Goal: Information Seeking & Learning: Learn about a topic

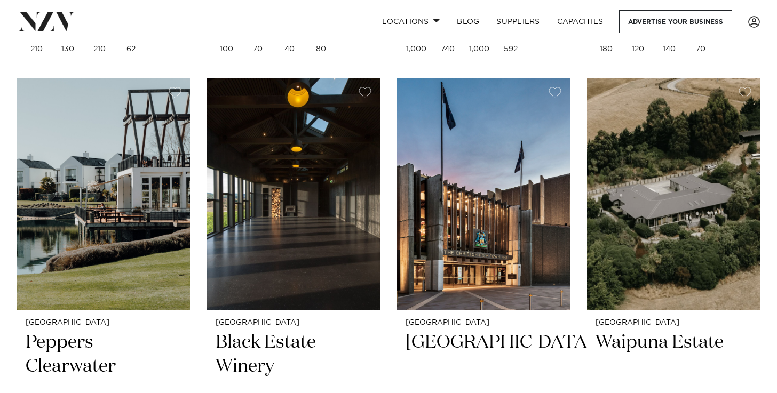
scroll to position [1599, 0]
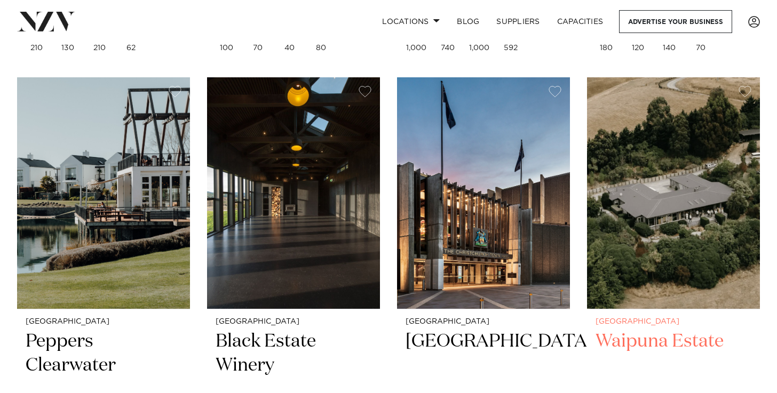
click at [666, 343] on h2 "Waipuna Estate" at bounding box center [674, 366] width 156 height 72
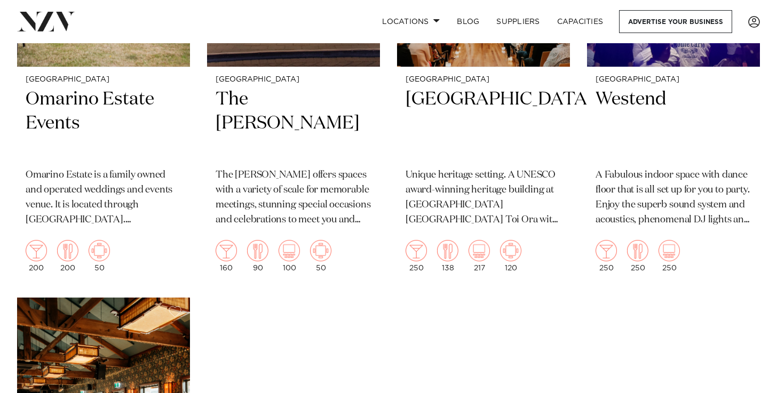
scroll to position [2267, 0]
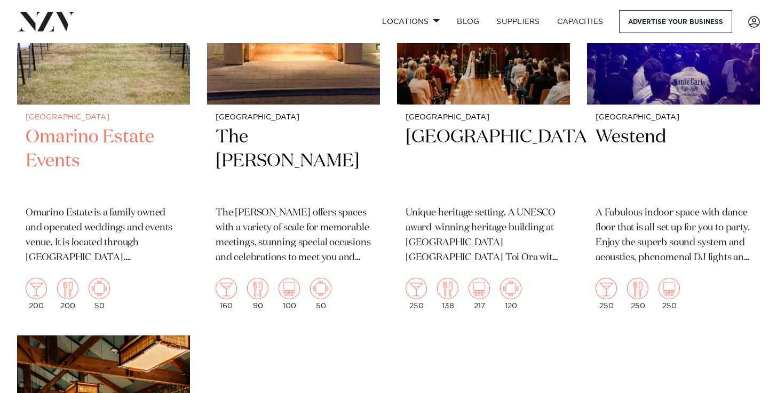
click at [63, 151] on h2 "Omarino Estate Events" at bounding box center [104, 161] width 156 height 72
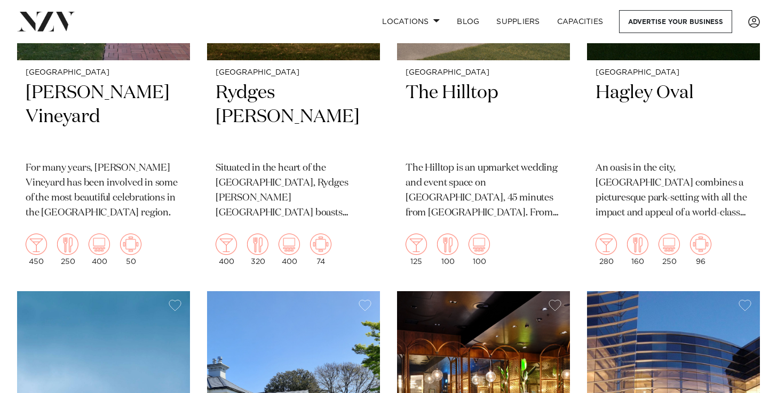
scroll to position [422, 0]
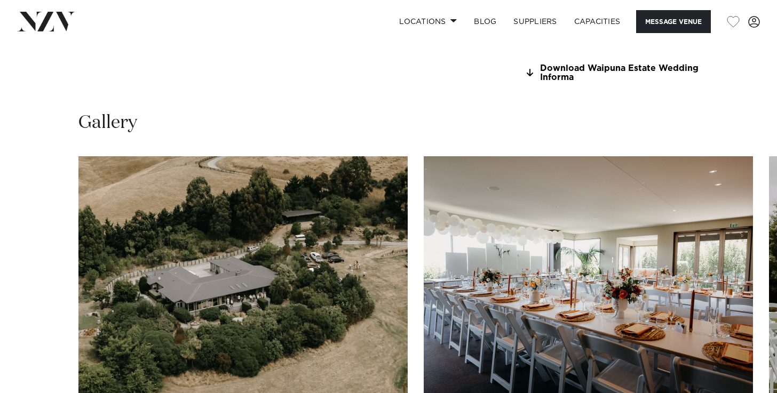
scroll to position [936, 0]
click at [550, 78] on link "Download Waipuna Estate Wedding Informa" at bounding box center [612, 73] width 174 height 18
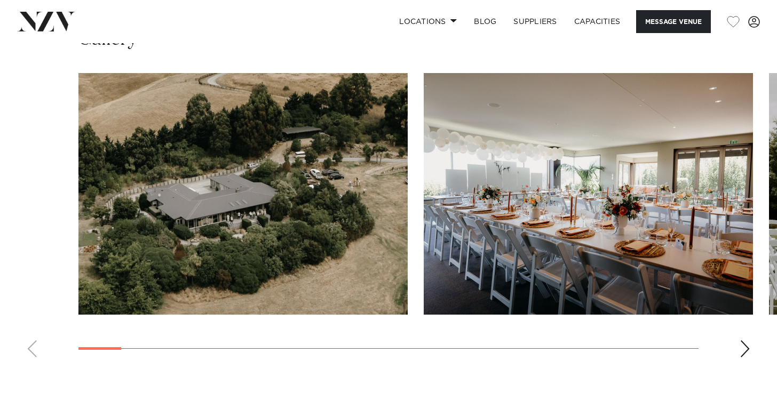
scroll to position [1033, 0]
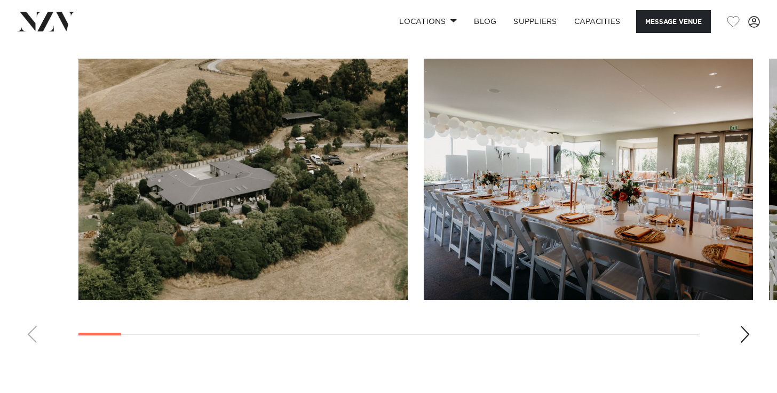
click at [749, 336] on div "Next slide" at bounding box center [745, 334] width 11 height 17
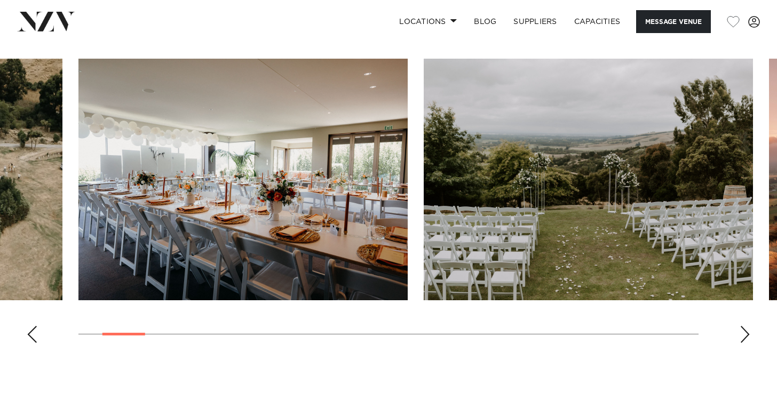
click at [749, 336] on div "Next slide" at bounding box center [745, 334] width 11 height 17
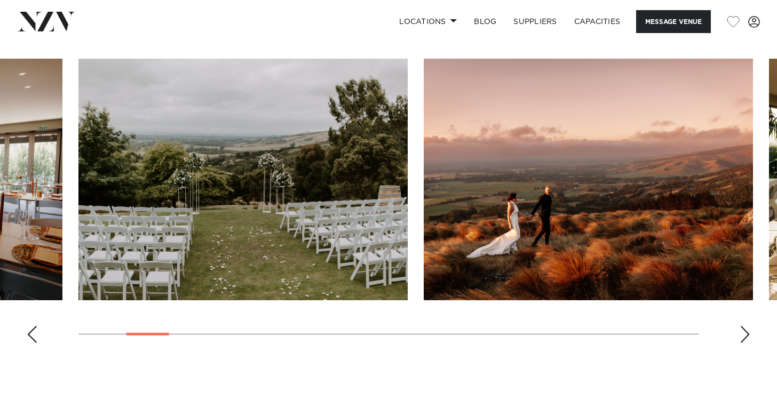
click at [749, 336] on div "Next slide" at bounding box center [745, 334] width 11 height 17
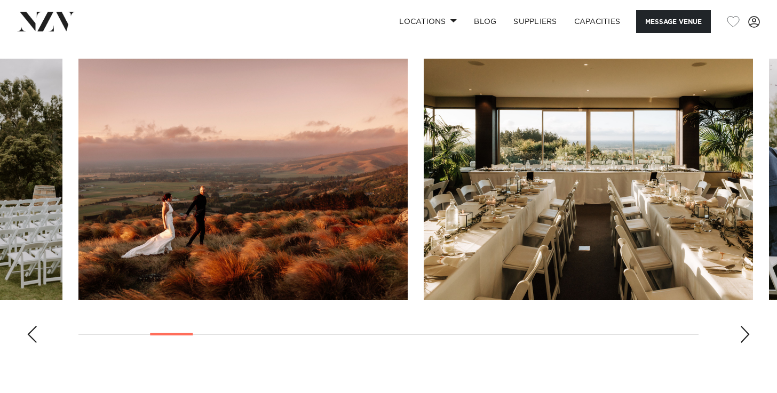
click at [749, 336] on div "Next slide" at bounding box center [745, 334] width 11 height 17
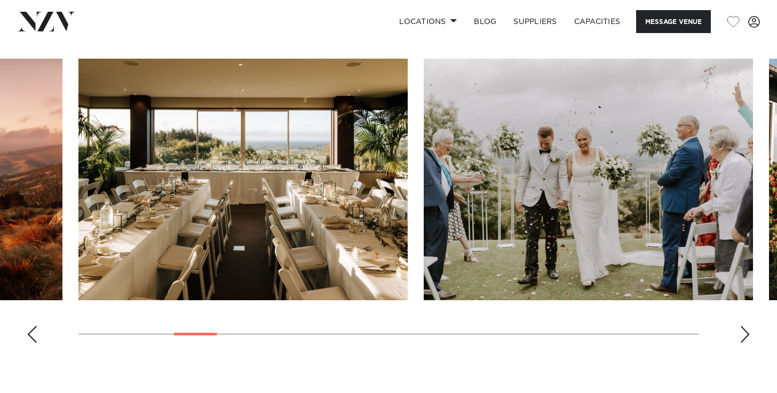
click at [749, 336] on div "Next slide" at bounding box center [745, 334] width 11 height 17
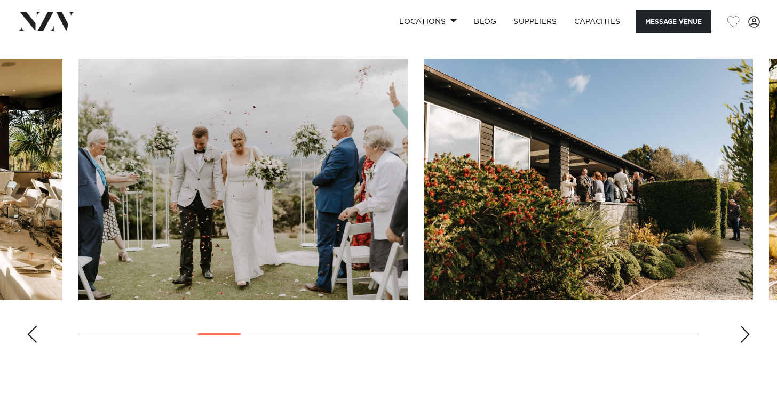
click at [749, 336] on div "Next slide" at bounding box center [745, 334] width 11 height 17
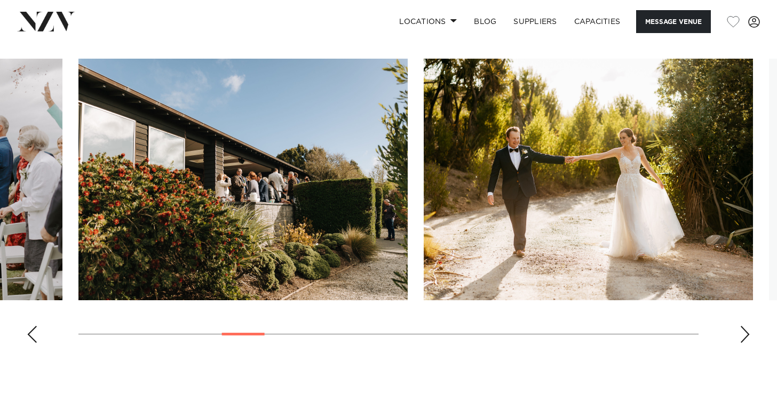
click at [749, 336] on div "Next slide" at bounding box center [745, 334] width 11 height 17
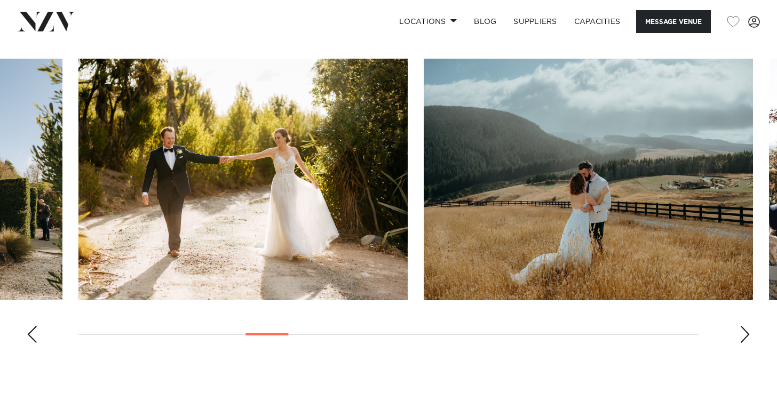
click at [749, 336] on div "Next slide" at bounding box center [745, 334] width 11 height 17
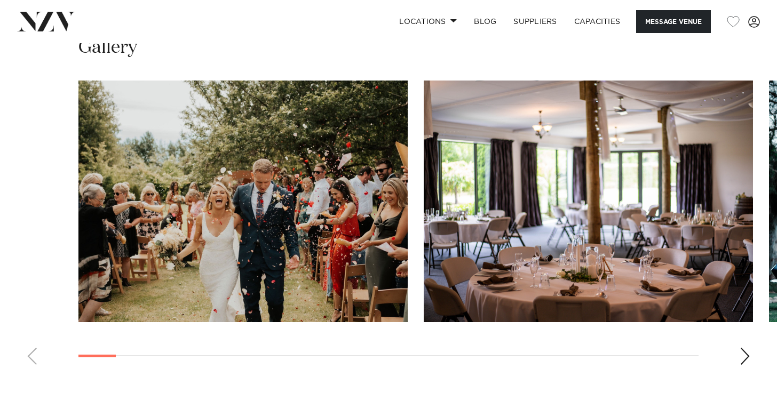
scroll to position [1115, 0]
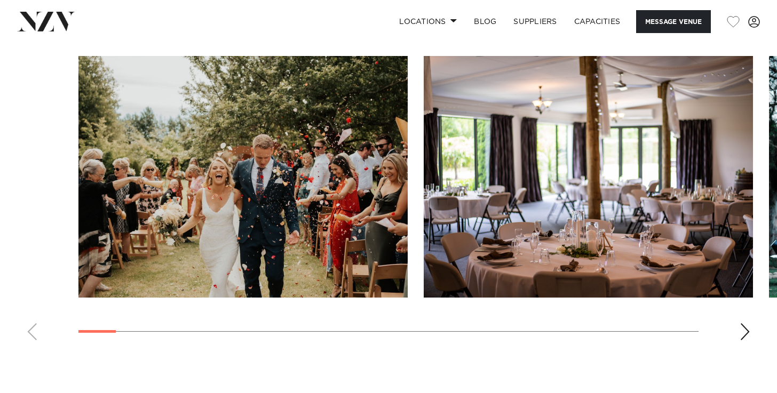
click at [739, 337] on swiper-container at bounding box center [388, 202] width 777 height 293
click at [745, 335] on div "Next slide" at bounding box center [745, 331] width 11 height 17
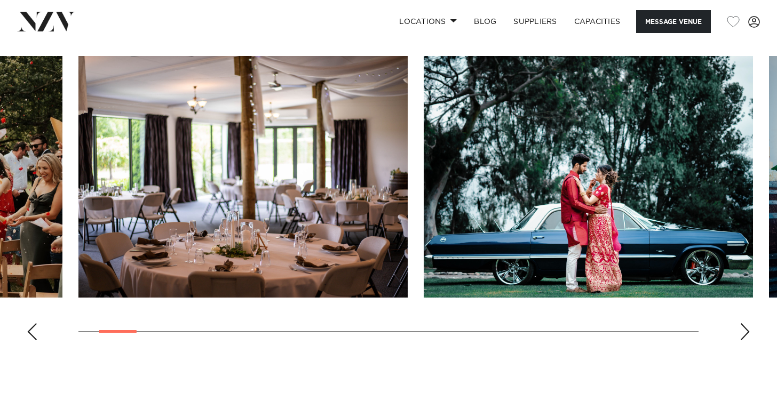
click at [745, 335] on div "Next slide" at bounding box center [745, 331] width 11 height 17
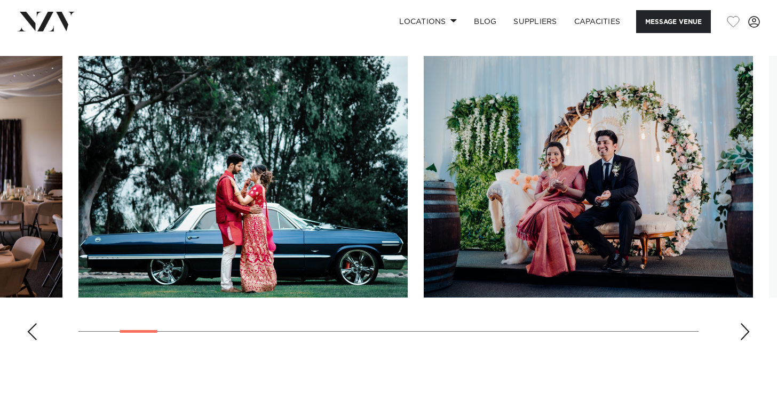
click at [745, 335] on div "Next slide" at bounding box center [745, 331] width 11 height 17
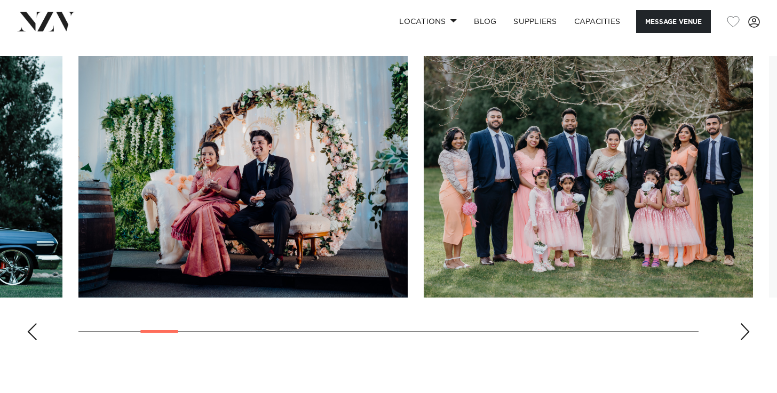
click at [745, 335] on div "Next slide" at bounding box center [745, 331] width 11 height 17
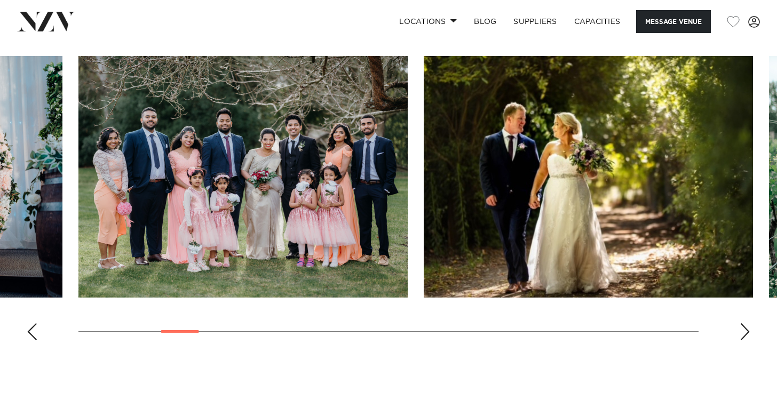
click at [745, 335] on div "Next slide" at bounding box center [745, 331] width 11 height 17
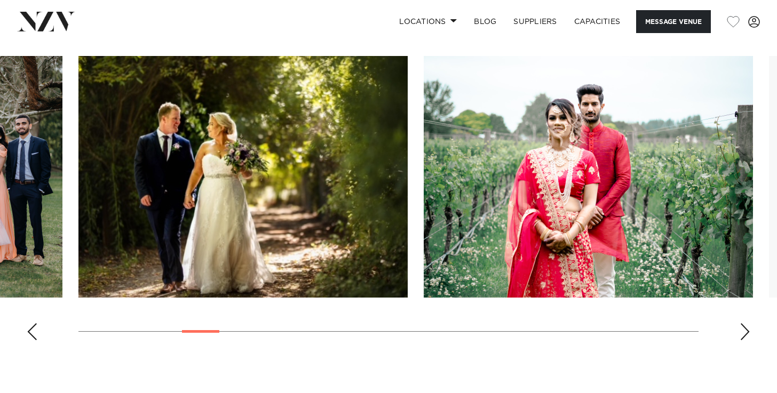
click at [745, 335] on div "Next slide" at bounding box center [745, 331] width 11 height 17
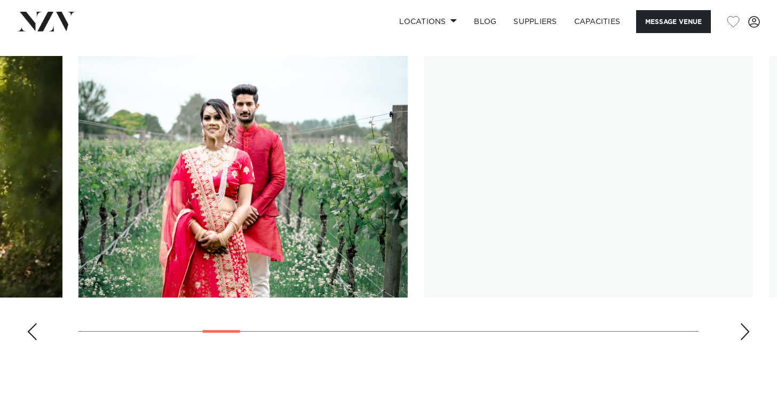
click at [745, 335] on div "Next slide" at bounding box center [745, 331] width 11 height 17
